Goal: Transaction & Acquisition: Subscribe to service/newsletter

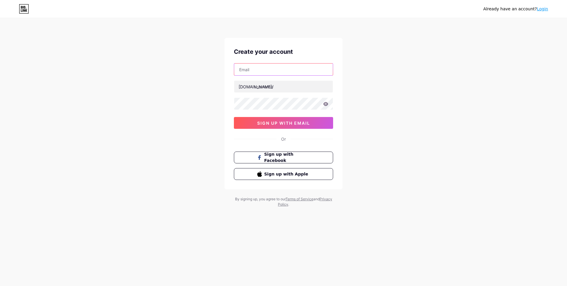
click at [251, 71] on input "text" at bounding box center [283, 70] width 99 height 12
type input "[EMAIL_ADDRESS][DOMAIN_NAME]"
click at [271, 86] on input "text" at bounding box center [283, 87] width 99 height 12
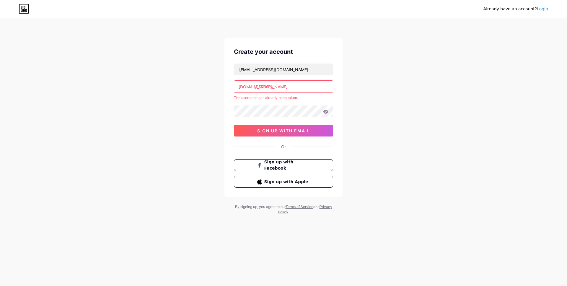
click at [268, 86] on input "[PERSON_NAME]" at bounding box center [283, 87] width 99 height 12
paste input "softeng"
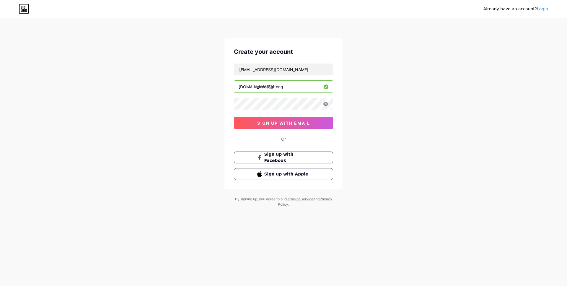
type input "marcossofteng"
click at [286, 121] on span "sign up with email" at bounding box center [283, 123] width 53 height 5
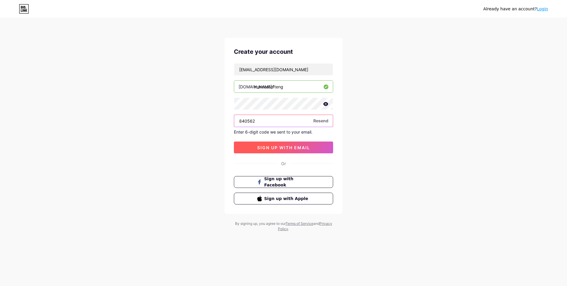
type input "840562"
click at [289, 149] on span "sign up with email" at bounding box center [283, 147] width 53 height 5
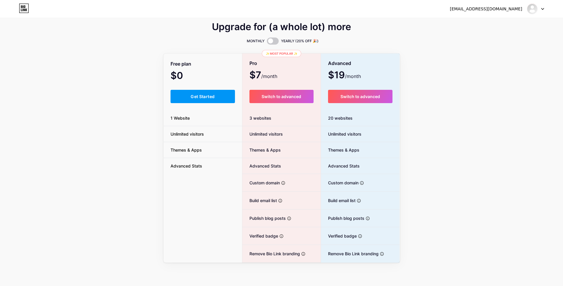
scroll to position [4, 0]
